Goal: Information Seeking & Learning: Learn about a topic

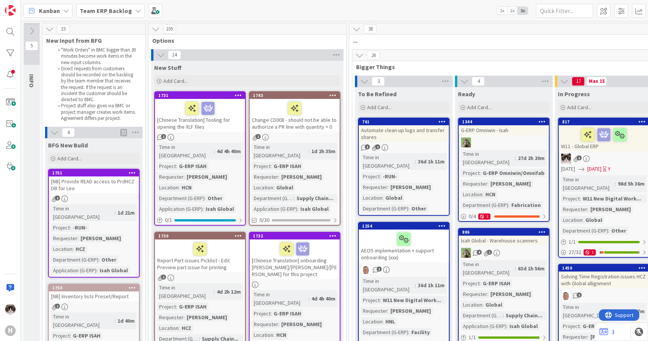
click at [110, 11] on b "Team ERP Backlog" at bounding box center [106, 11] width 52 height 8
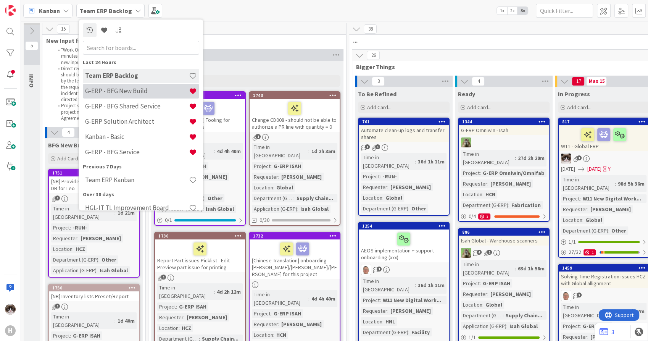
click at [142, 95] on h4 "G-ERP - BFG New Build" at bounding box center [137, 91] width 104 height 8
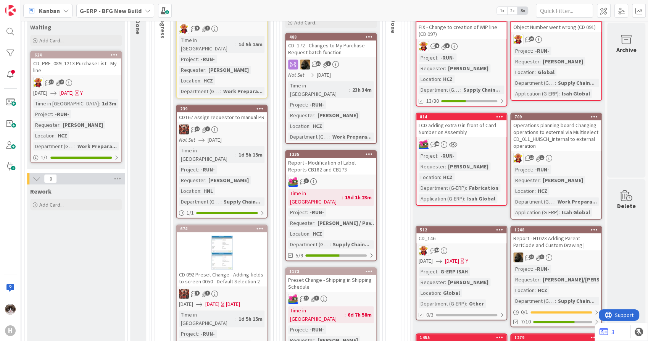
scroll to position [382, 575]
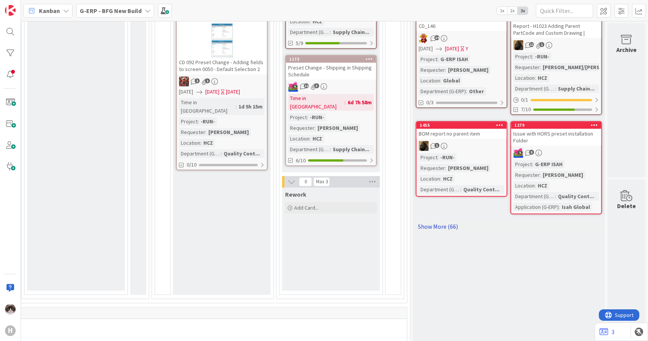
click at [452, 229] on link "Show More (66)" at bounding box center [509, 226] width 186 height 12
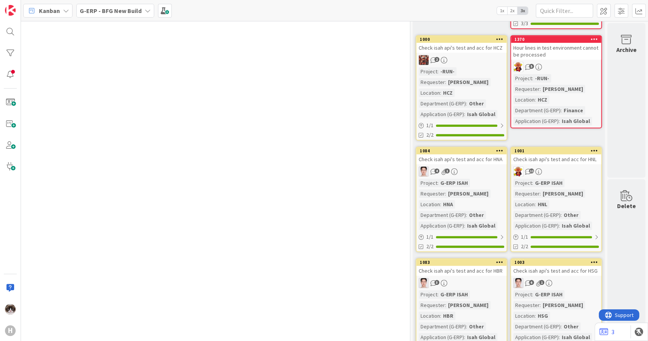
scroll to position [3350, 575]
click at [489, 178] on div "Project : G-ERP ISAH Requester : Kevin van Dijk Location : HNA Department (G-ER…" at bounding box center [462, 203] width 86 height 51
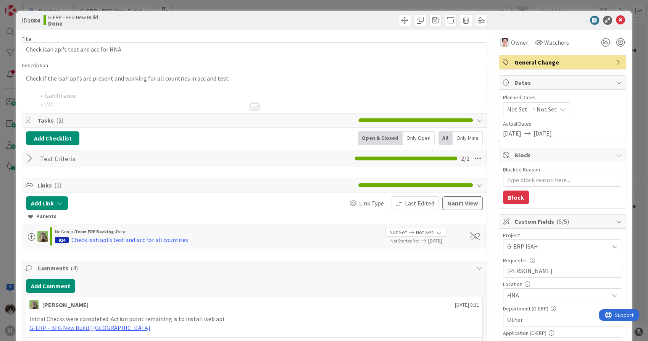
type textarea "x"
click at [257, 107] on div at bounding box center [254, 96] width 464 height 19
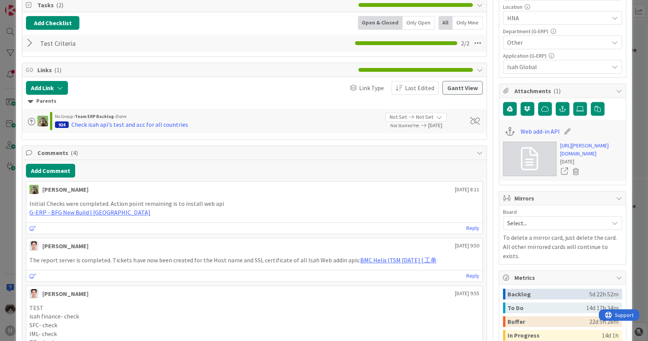
scroll to position [286, 0]
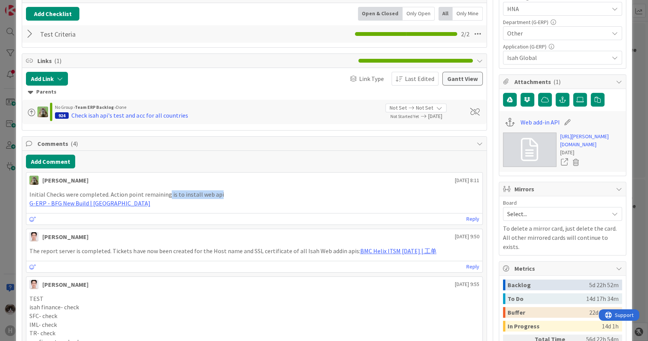
drag, startPoint x: 216, startPoint y: 195, endPoint x: 165, endPoint y: 197, distance: 50.4
click at [165, 197] on p "Initial Checks were completed. Action point remaining is to install web api" at bounding box center [254, 194] width 450 height 9
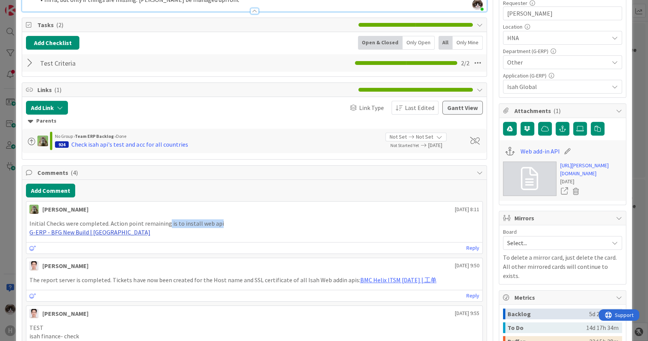
scroll to position [244, 0]
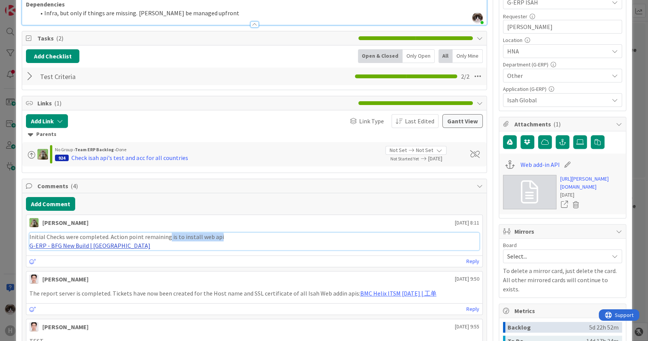
click at [110, 242] on link "G-ERP - BFG New Build | [GEOGRAPHIC_DATA]" at bounding box center [89, 246] width 121 height 8
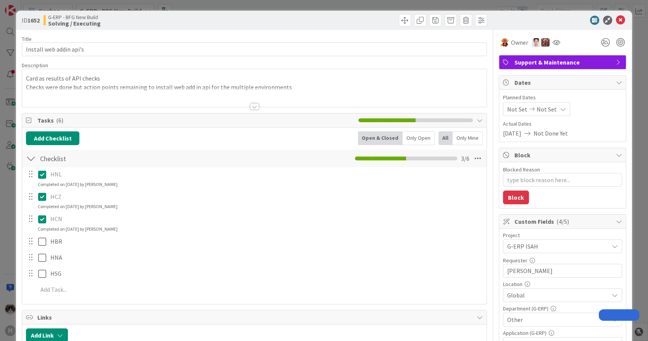
click at [250, 107] on div at bounding box center [254, 106] width 8 height 6
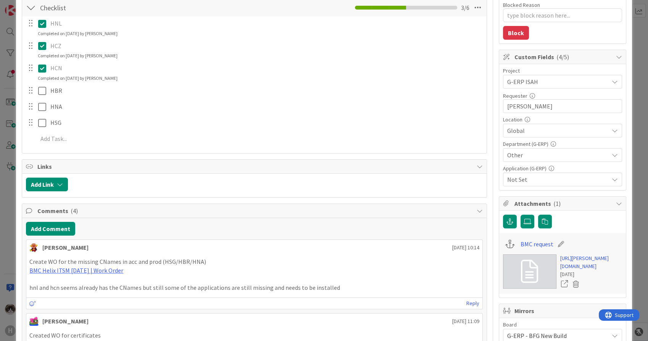
scroll to position [169, 0]
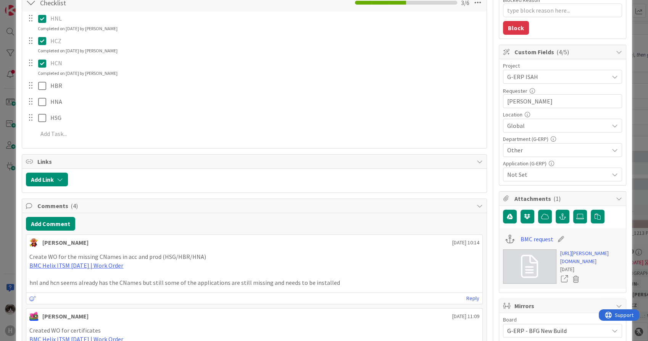
type textarea "x"
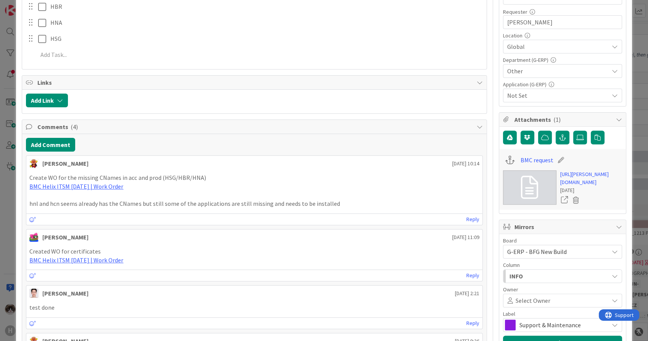
scroll to position [254, 0]
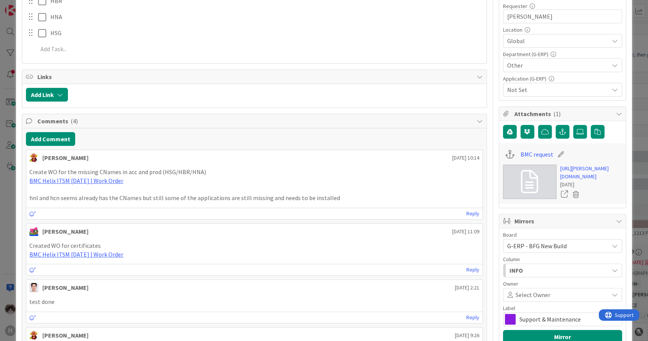
click at [100, 184] on p "BMC Helix ITSM [DATE] | Work Order" at bounding box center [254, 180] width 450 height 9
click at [100, 181] on link "BMC Helix ITSM [DATE] | Work Order" at bounding box center [76, 181] width 94 height 8
